Goal: Task Accomplishment & Management: Manage account settings

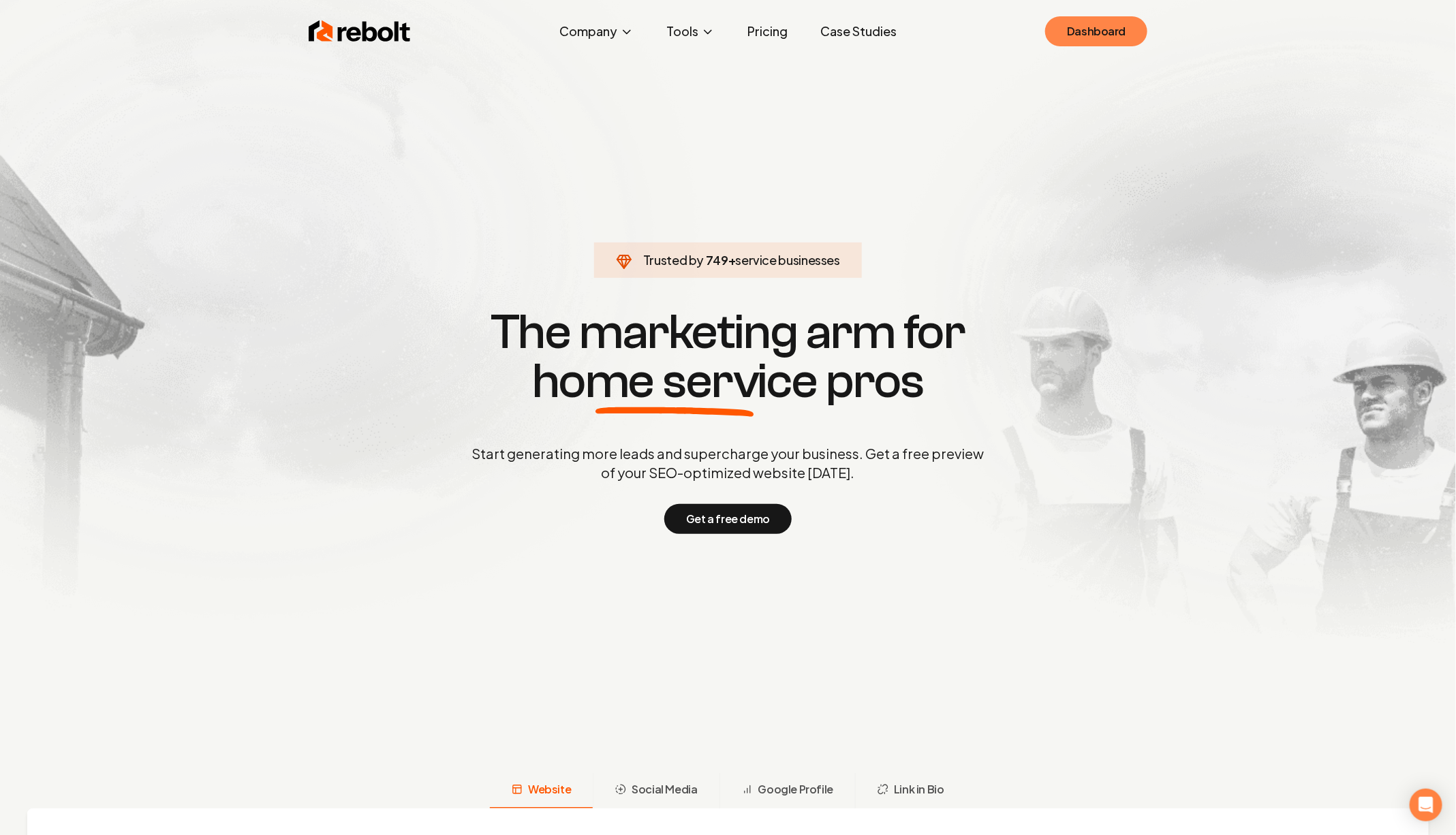
click at [1080, 22] on link "Dashboard" at bounding box center [1096, 31] width 102 height 30
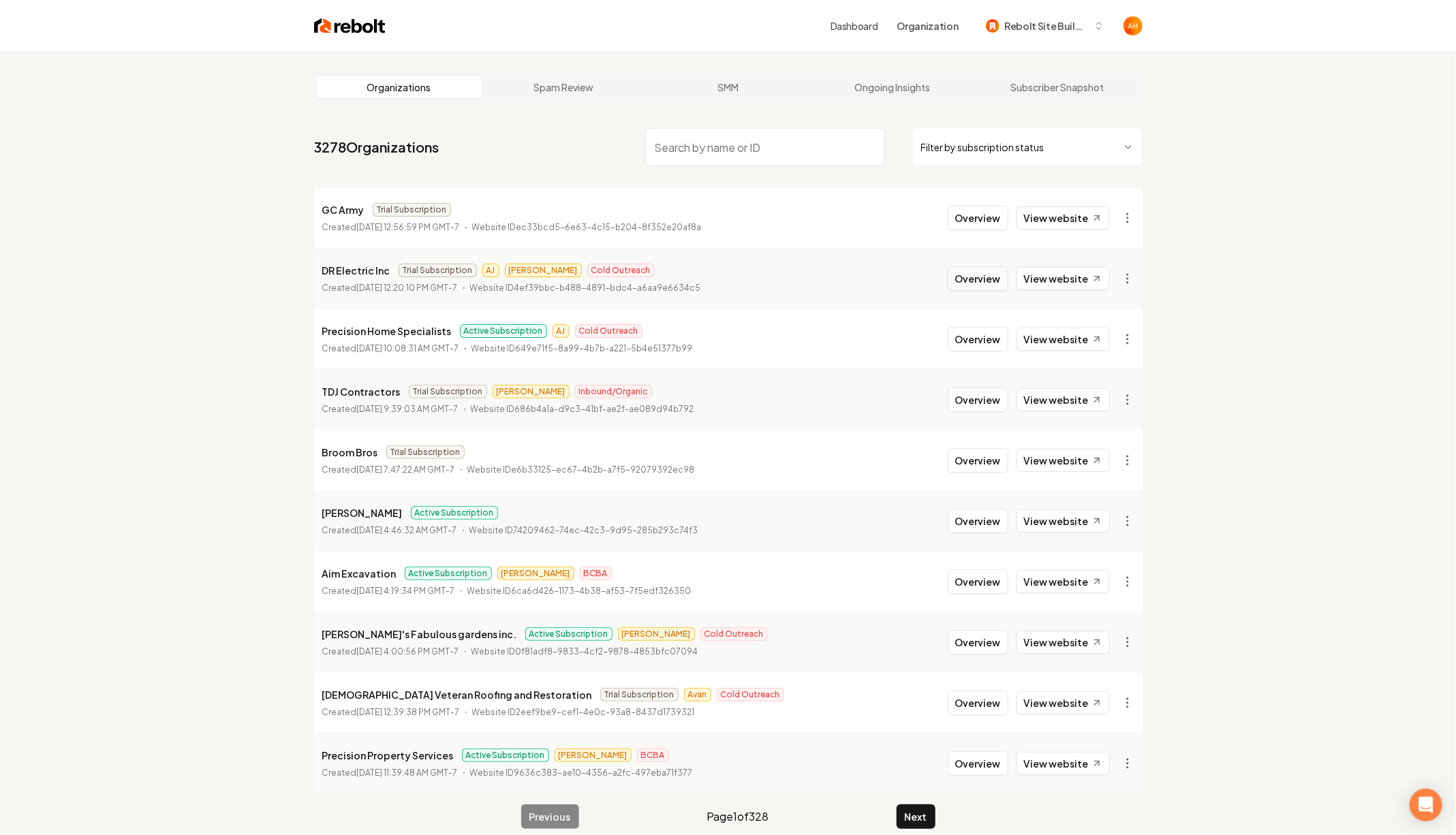
click at [1003, 287] on button "Overview" at bounding box center [978, 278] width 60 height 24
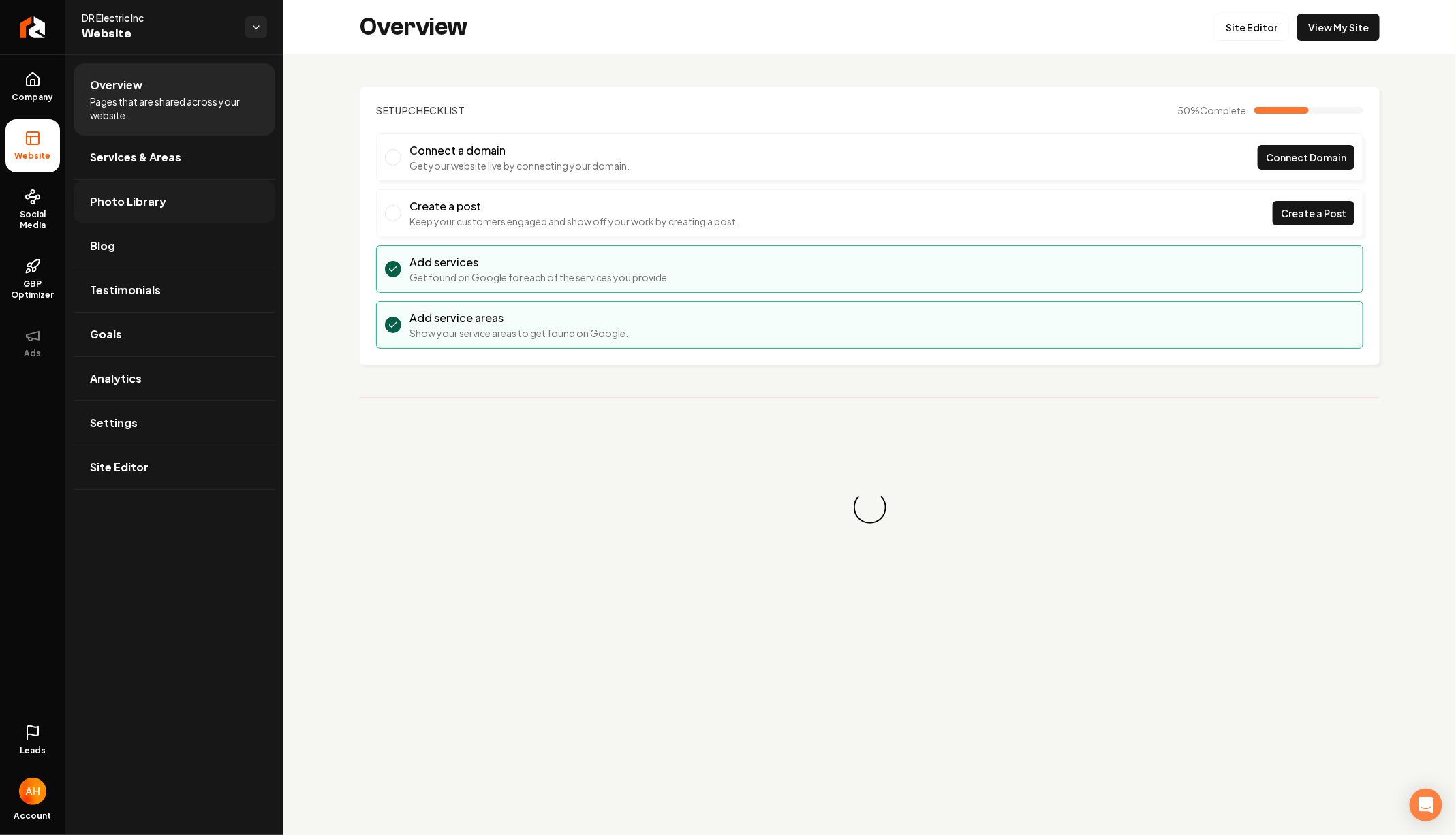
click at [145, 196] on span "Photo Library" at bounding box center [127, 201] width 76 height 17
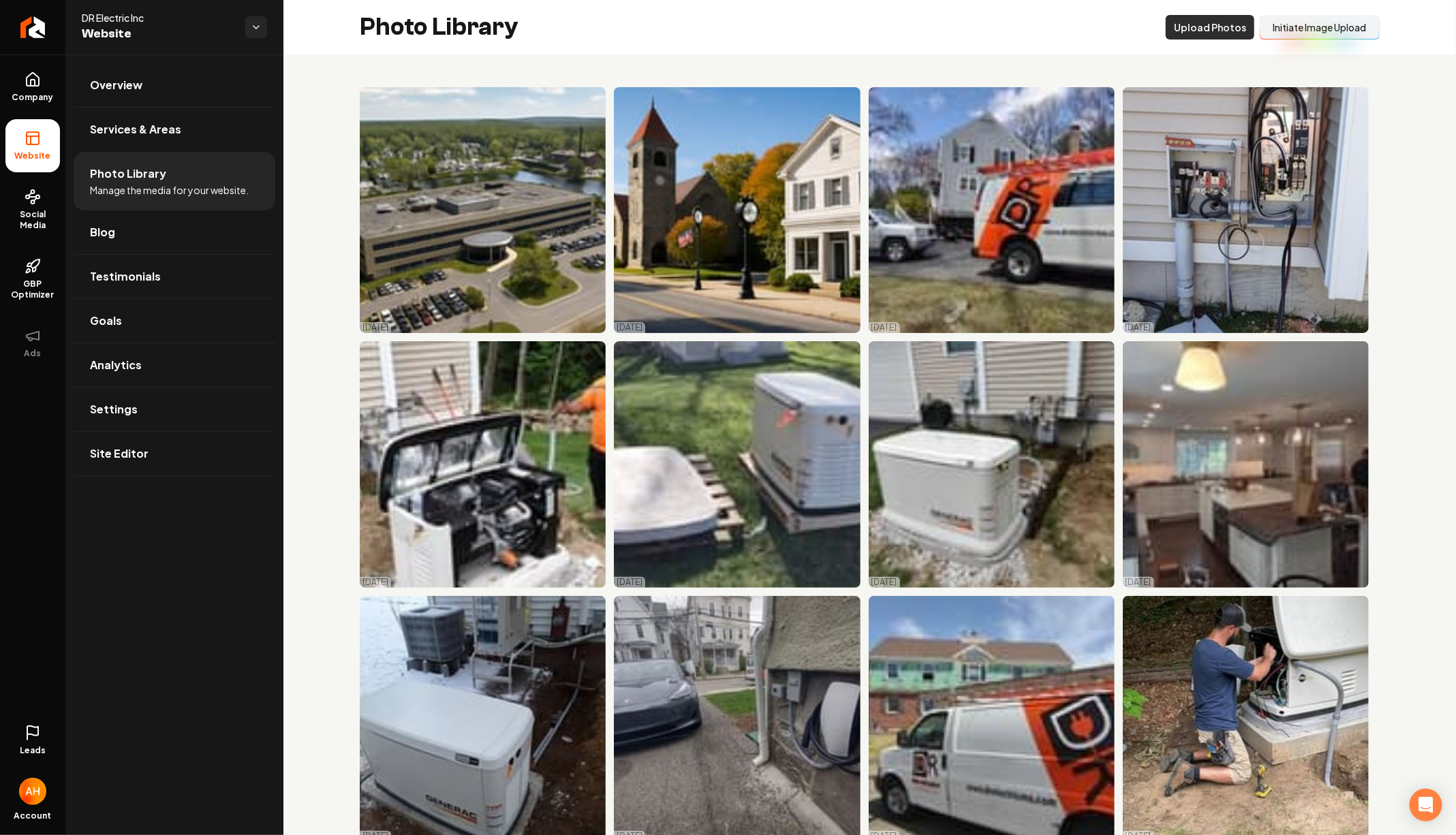
click at [1219, 26] on button "Upload Photos" at bounding box center [1210, 26] width 89 height 24
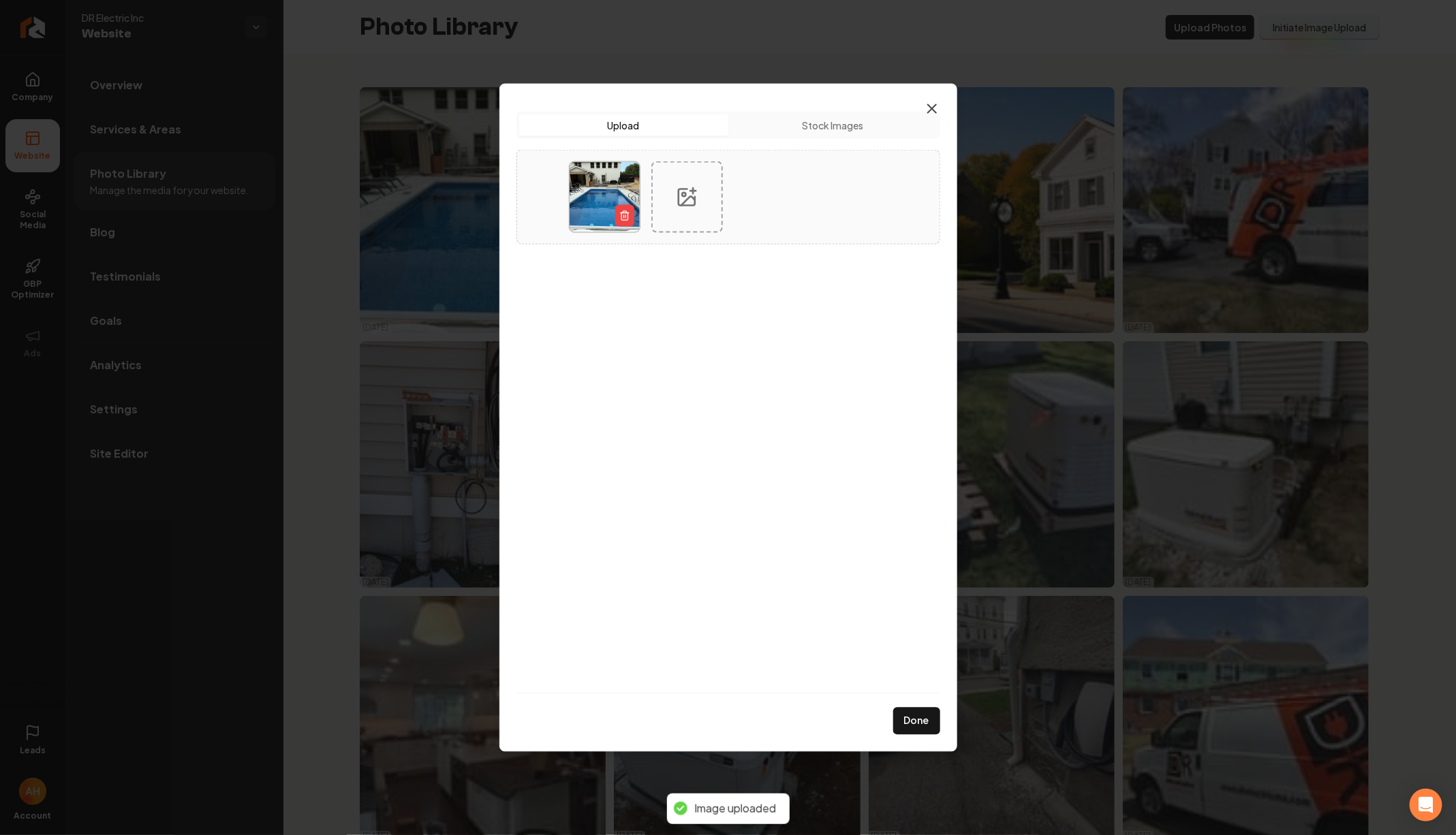
click at [930, 108] on icon "button" at bounding box center [931, 109] width 17 height 17
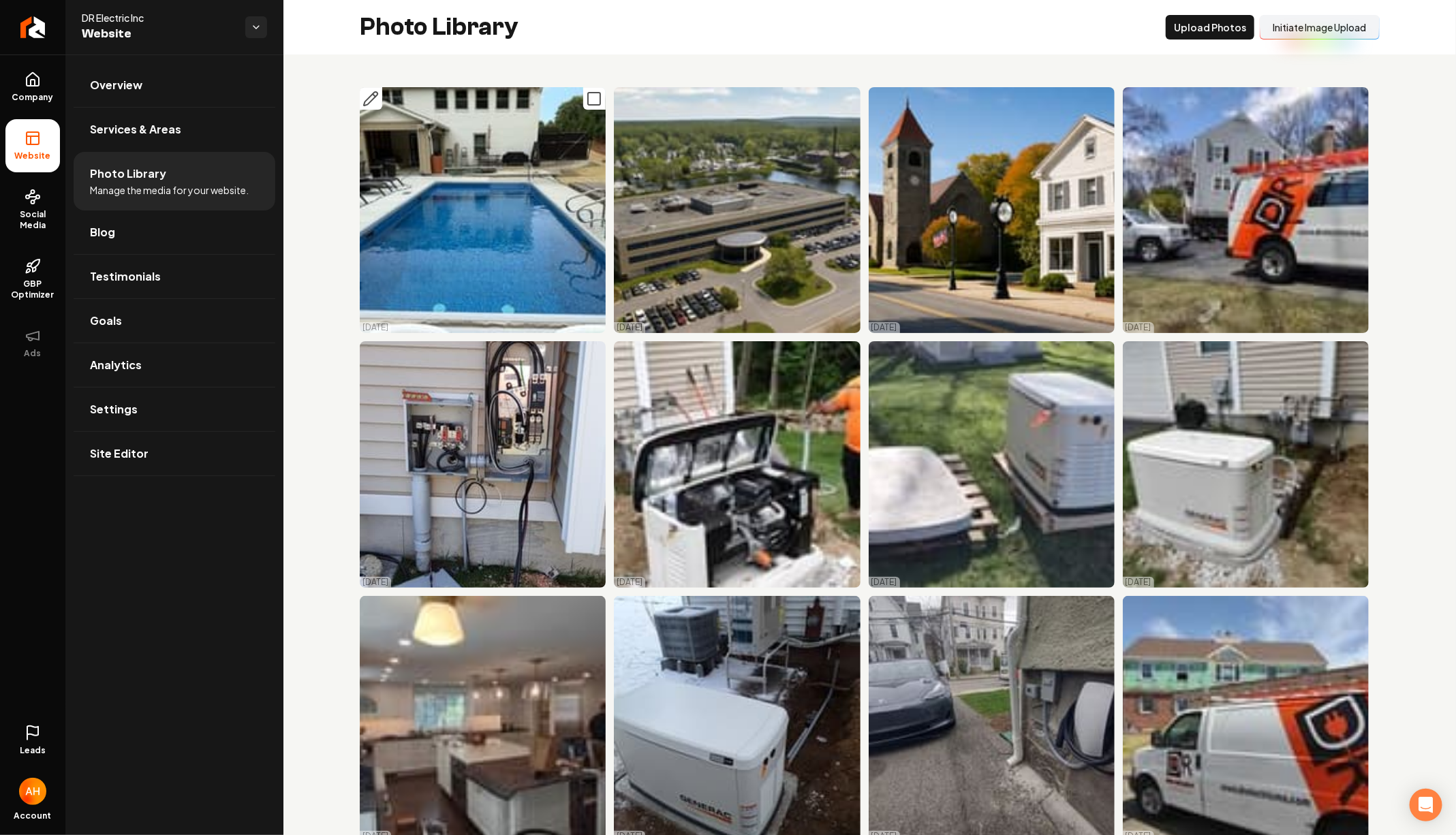
click at [596, 102] on icon "Main content area" at bounding box center [594, 98] width 17 height 17
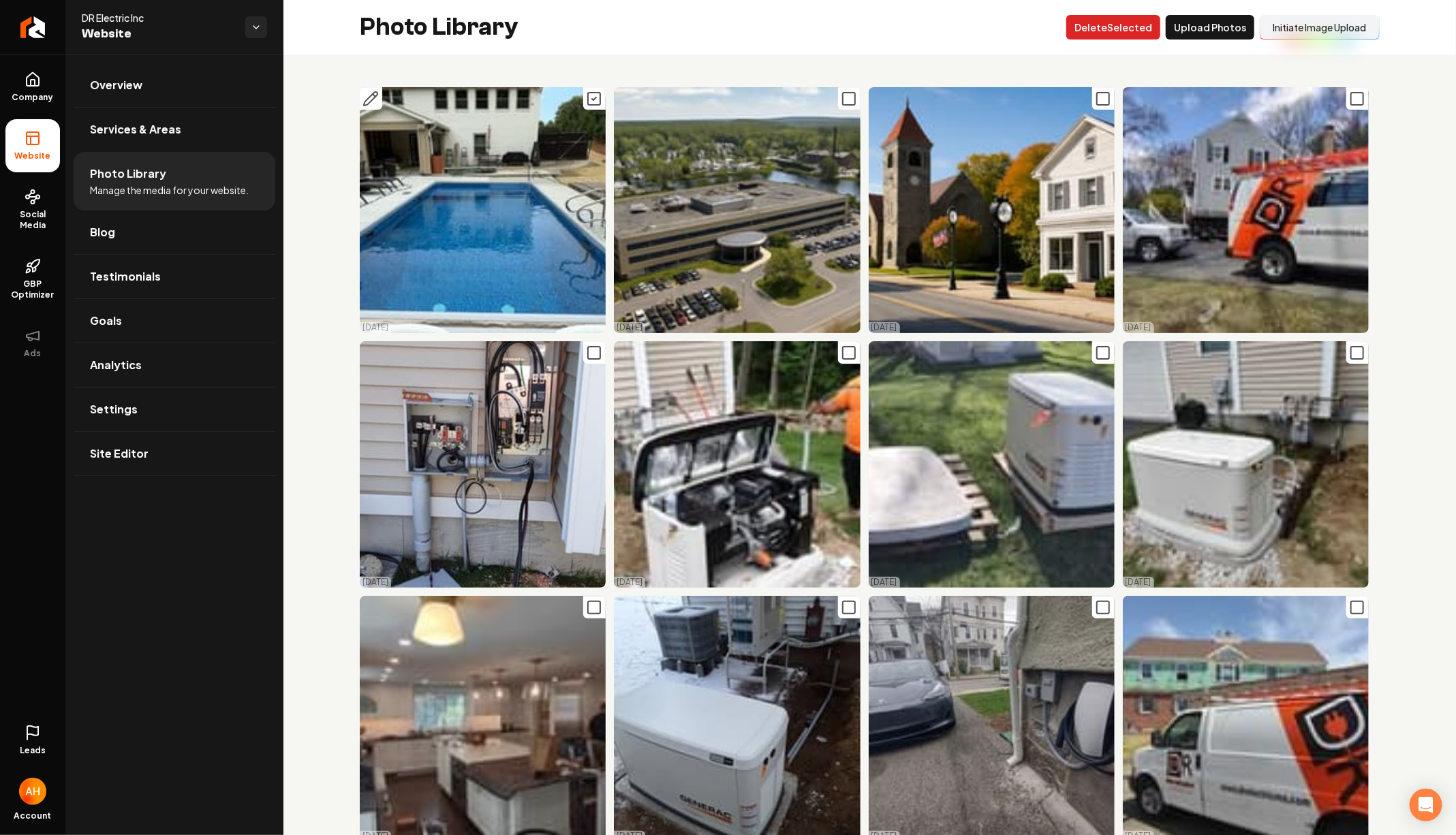
click at [1132, 26] on button "Delet e Selected" at bounding box center [1113, 26] width 94 height 24
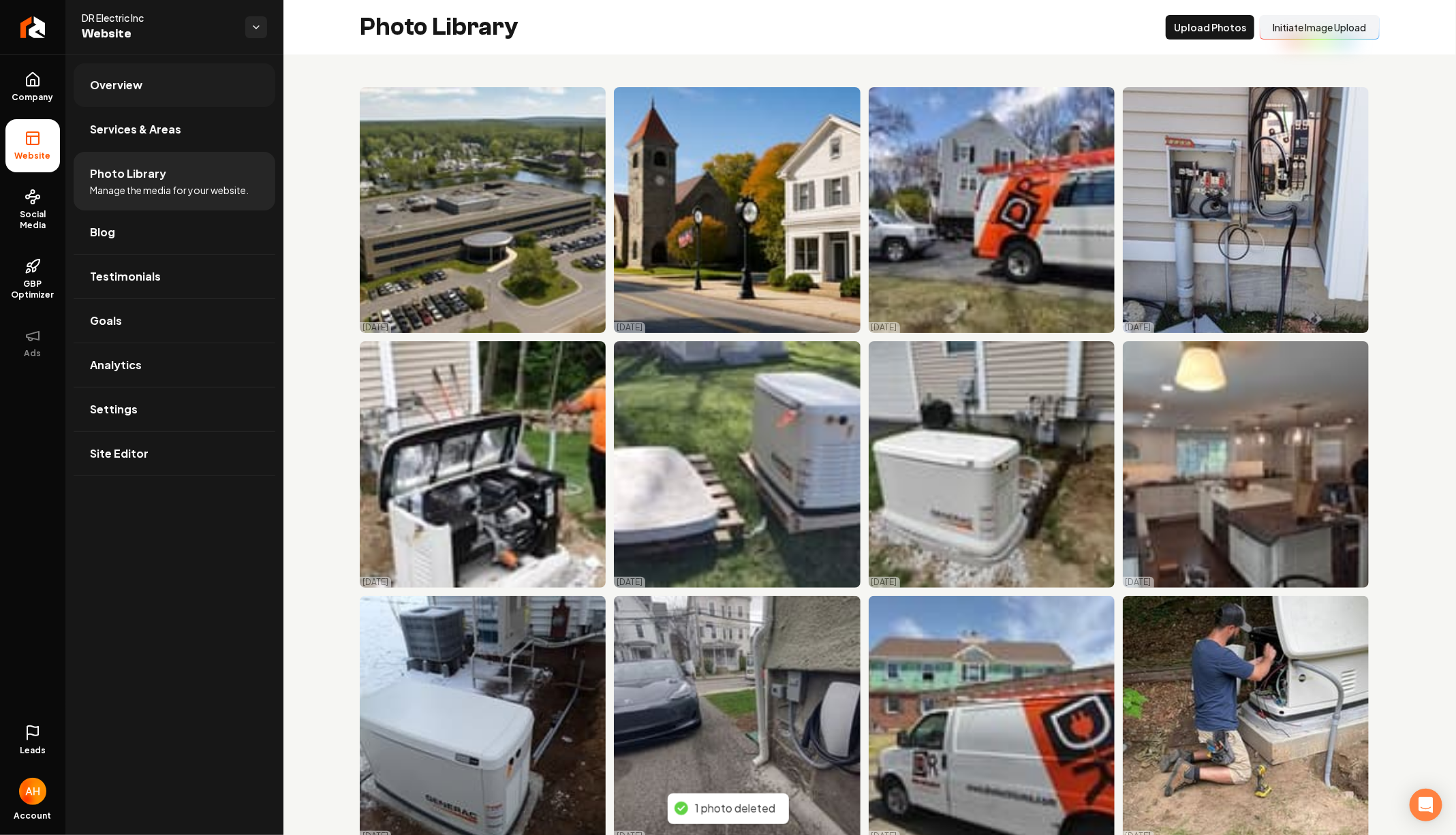
click at [165, 88] on link "Overview" at bounding box center [174, 85] width 201 height 44
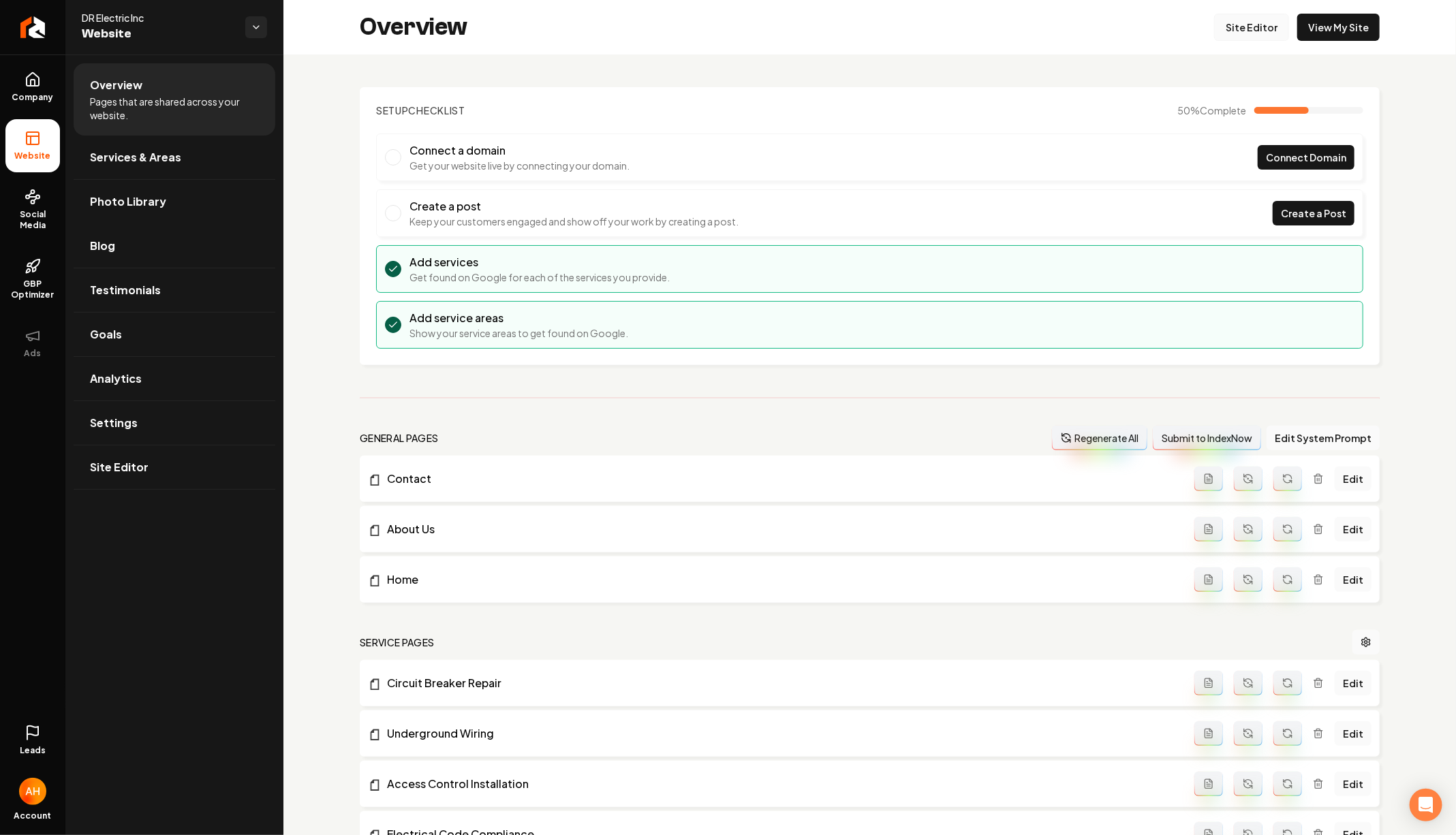
click at [1271, 19] on link "Site Editor" at bounding box center [1252, 27] width 75 height 27
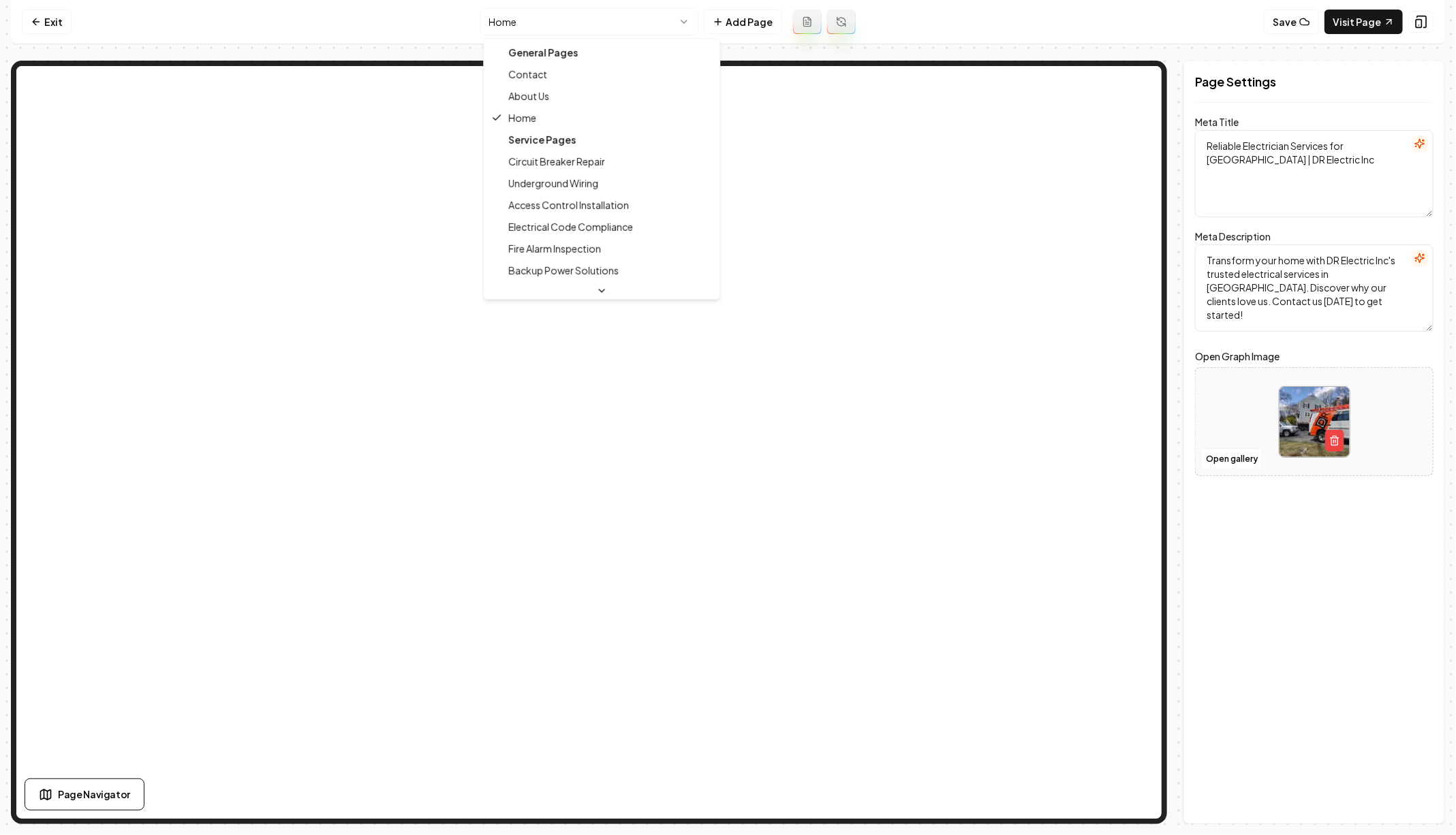
click at [581, 27] on html "Computer Required This feature is only available on a computer. Please switch t…" at bounding box center [728, 418] width 1456 height 835
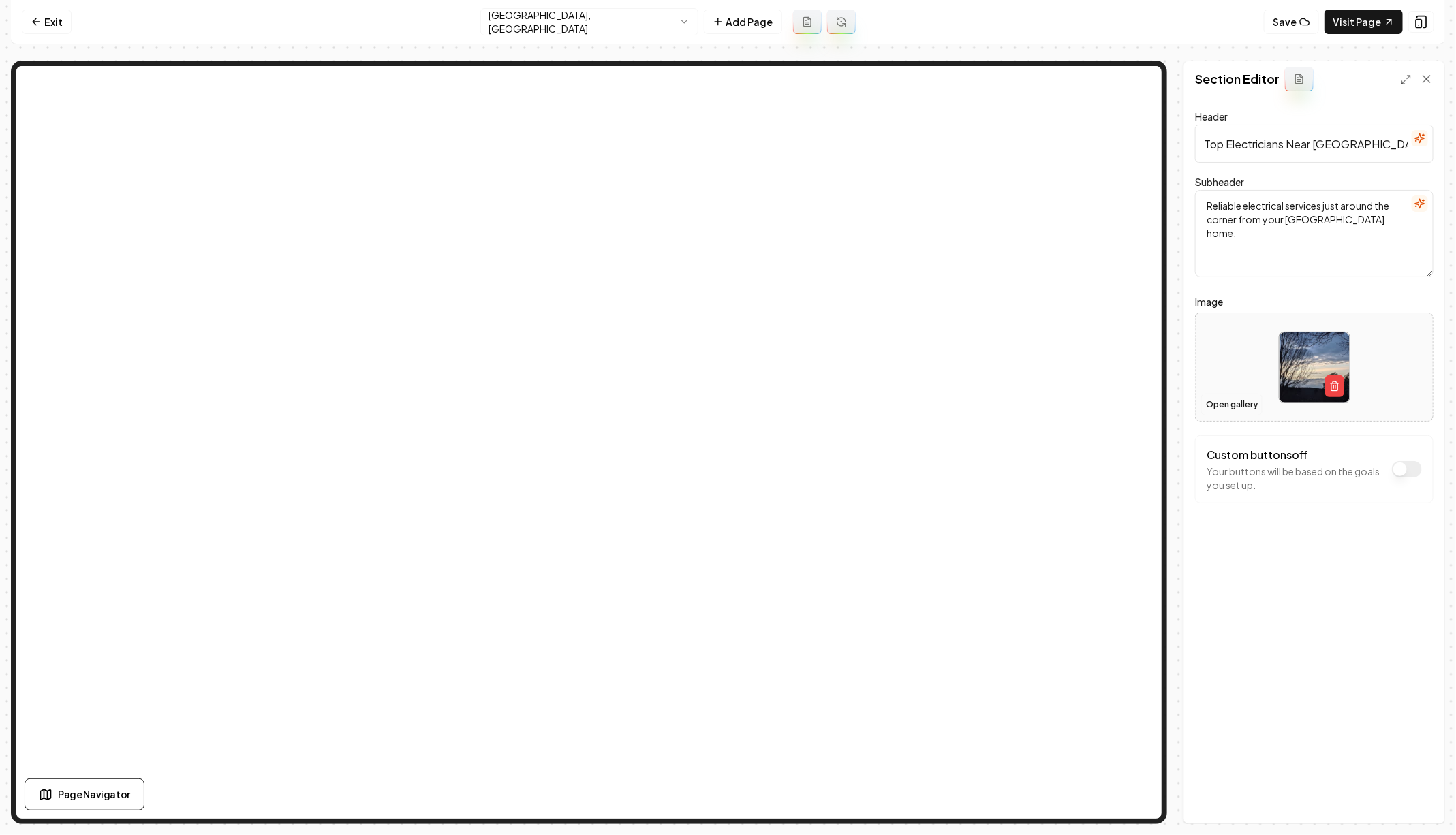
click at [1232, 411] on button "Open gallery" at bounding box center [1231, 405] width 61 height 21
click at [1403, 798] on button "Save" at bounding box center [1413, 800] width 40 height 24
click at [41, 18] on icon at bounding box center [36, 21] width 11 height 11
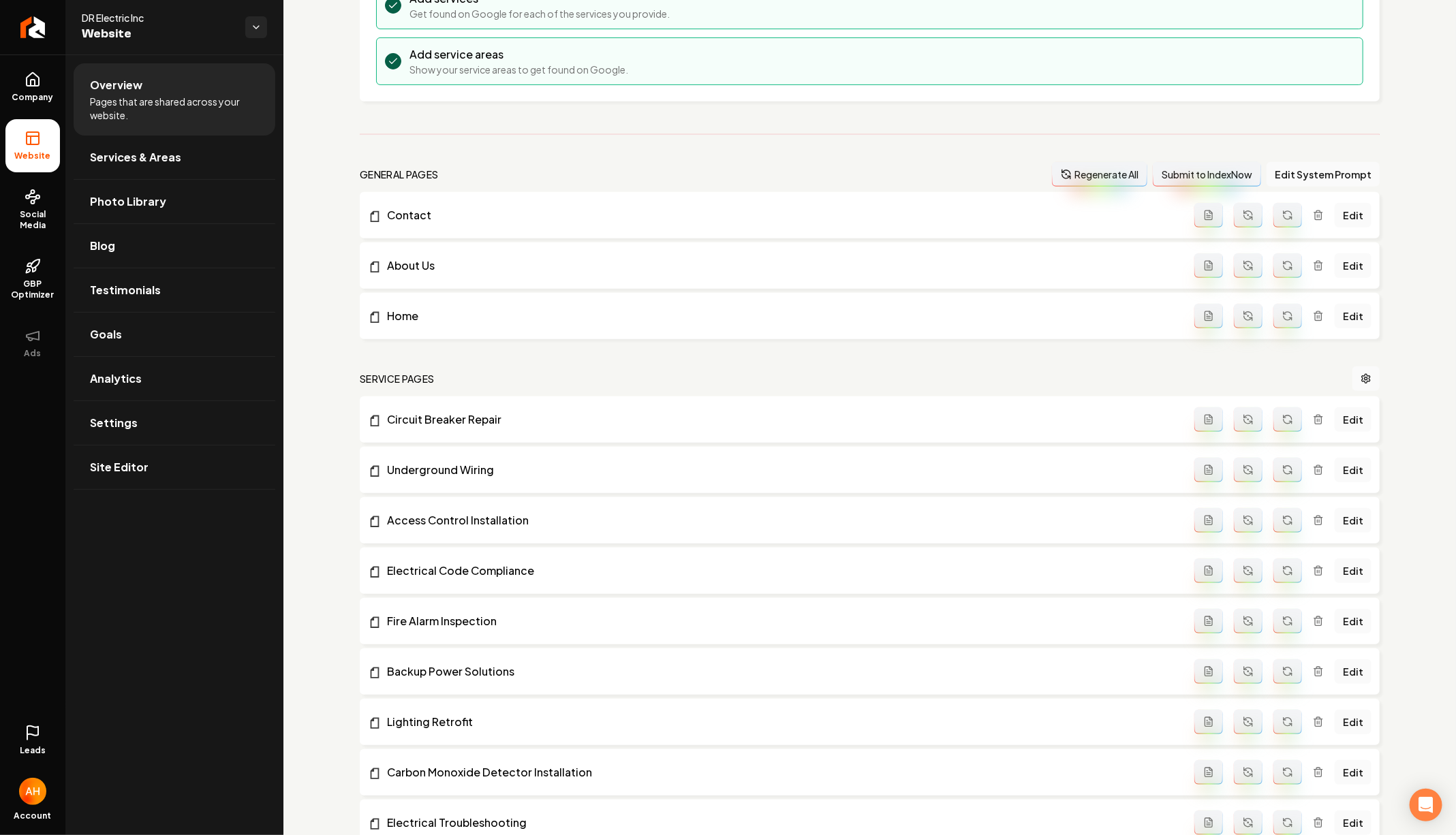
scroll to position [556, 0]
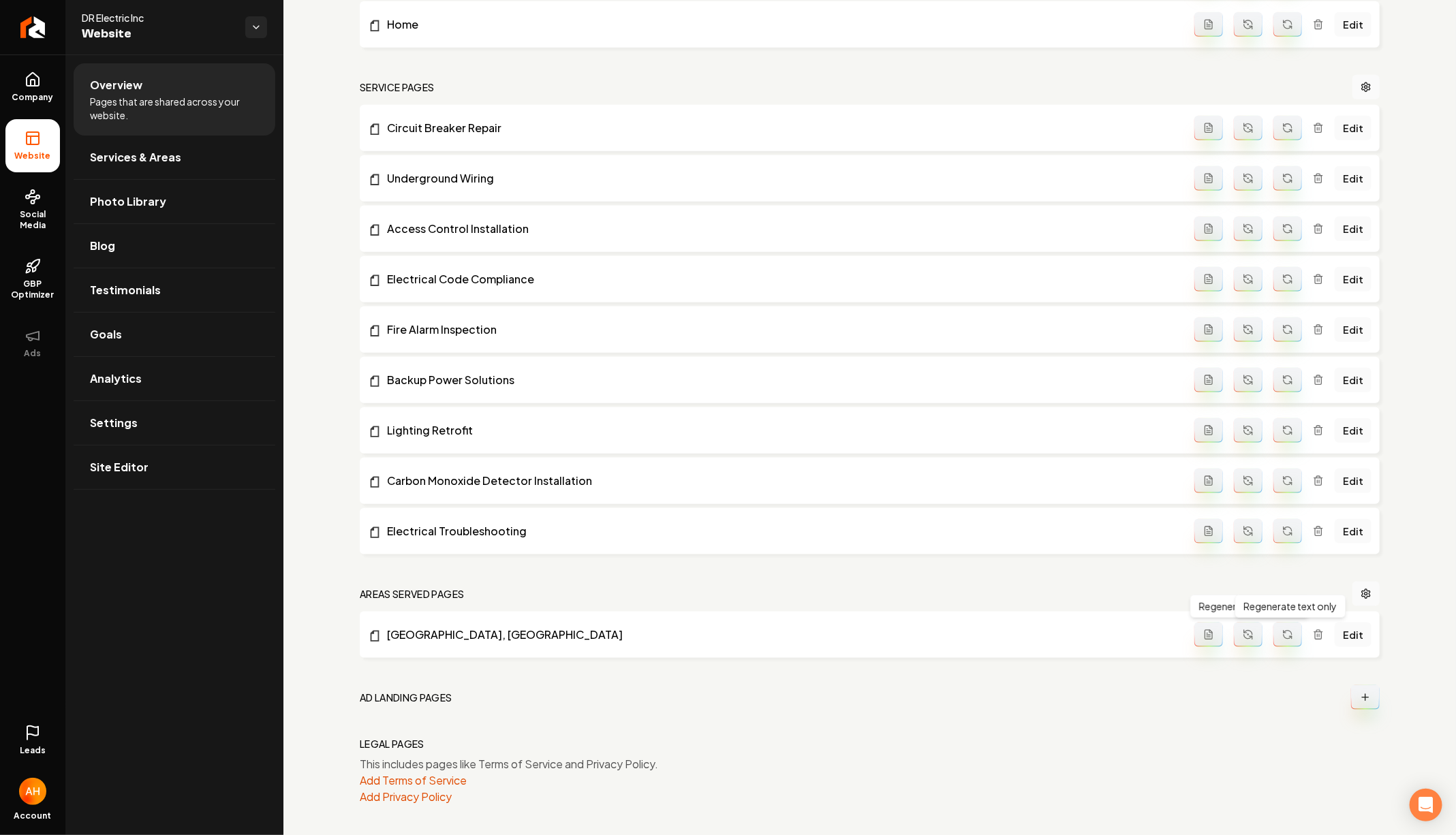
click at [1302, 632] on button "Main content area" at bounding box center [1288, 635] width 28 height 24
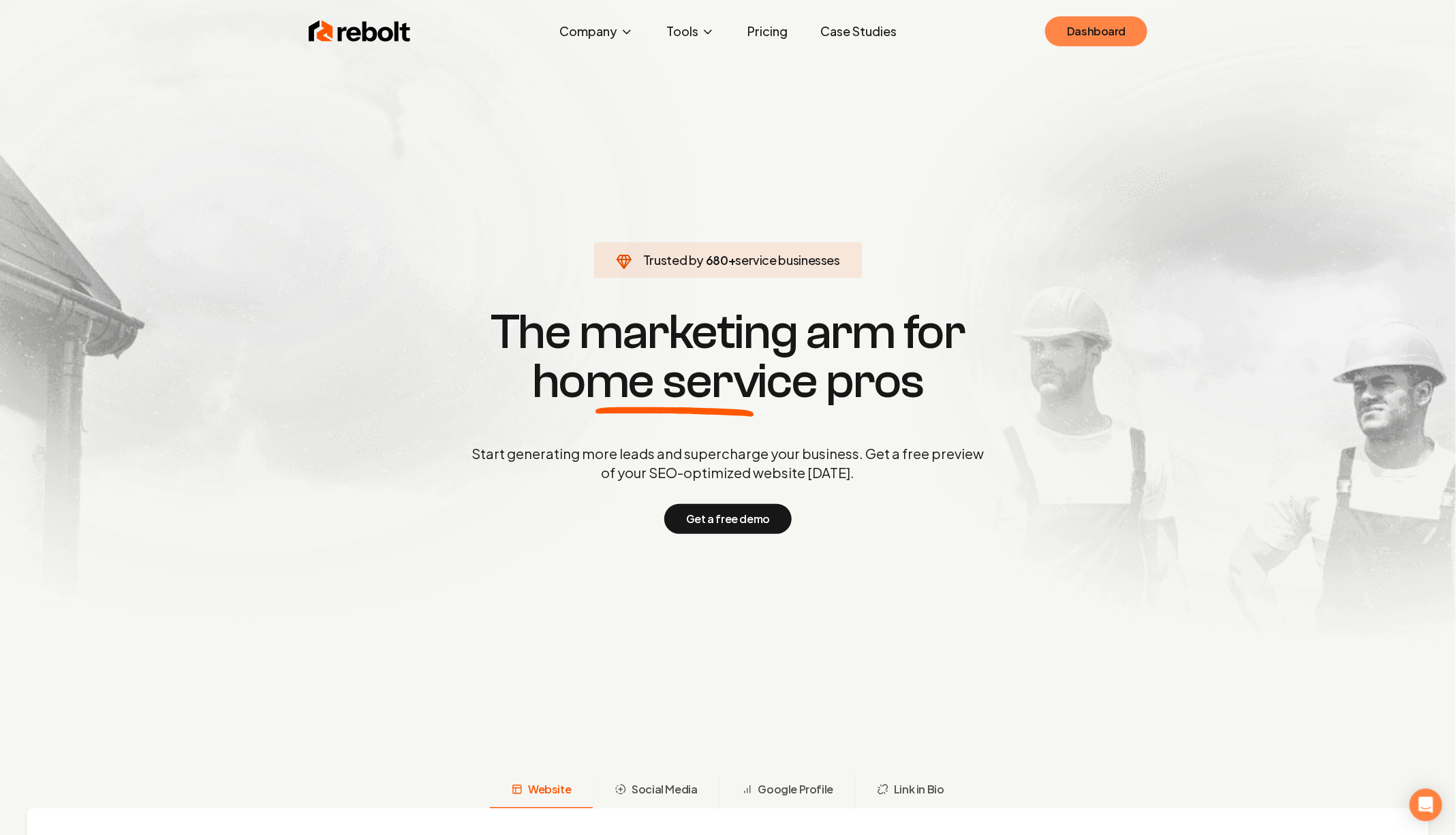
click at [1125, 42] on link "Dashboard" at bounding box center [1096, 31] width 102 height 30
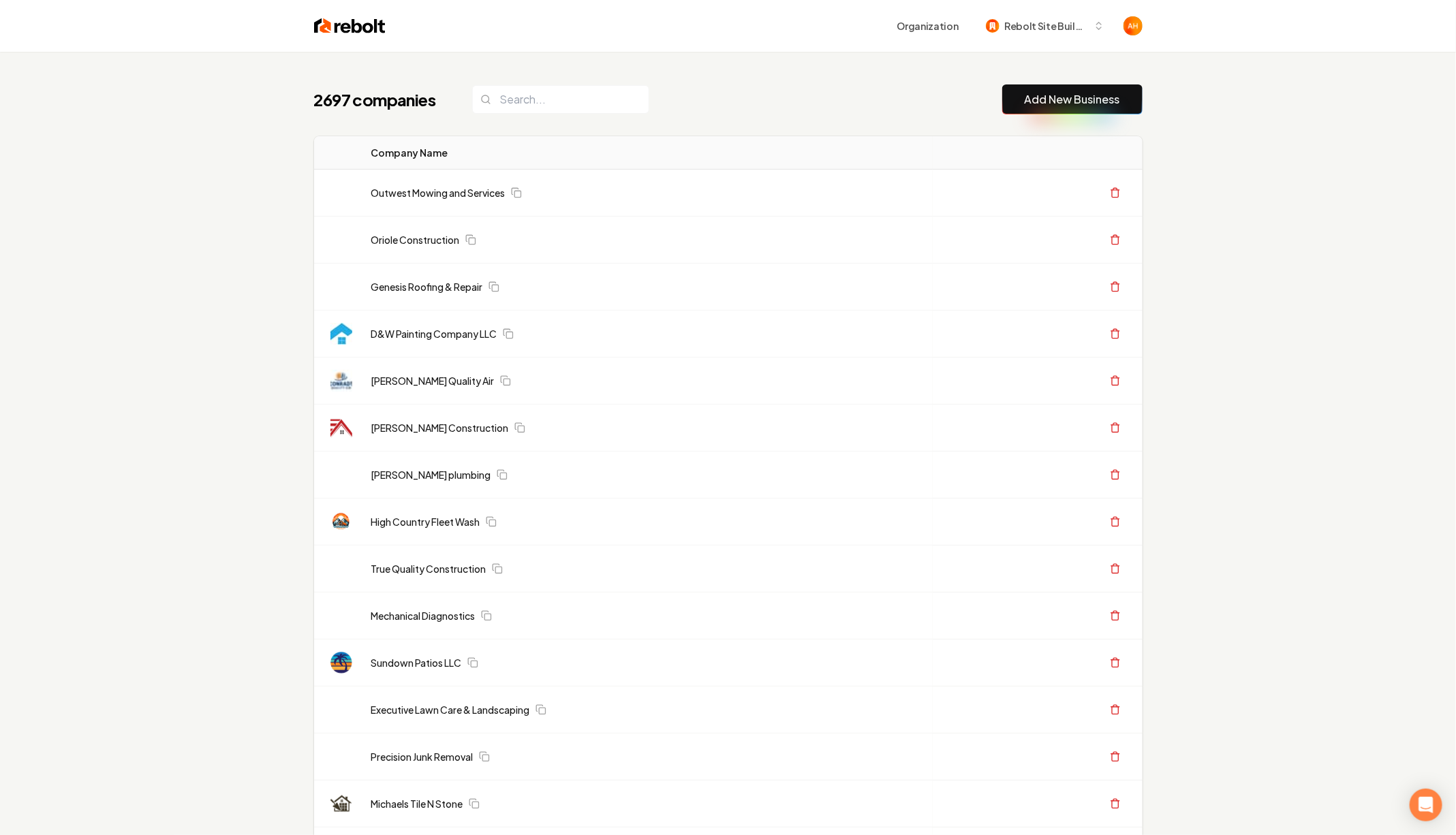
click at [688, 85] on div "2697 companies Add New Business" at bounding box center [728, 99] width 828 height 30
